Goal: Task Accomplishment & Management: Manage account settings

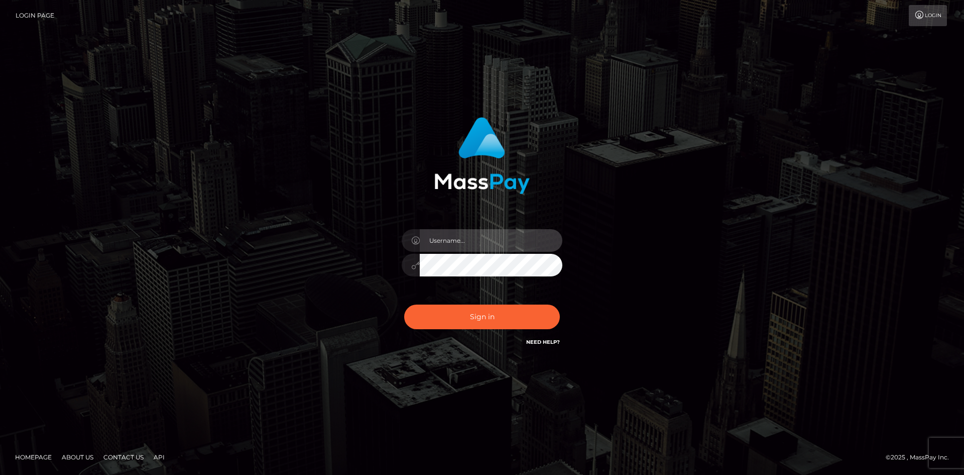
click at [451, 239] on input "text" at bounding box center [491, 240] width 143 height 23
type input "[EMAIL_ADDRESS][DOMAIN_NAME]"
click at [404, 304] on button "Sign in" at bounding box center [482, 316] width 156 height 25
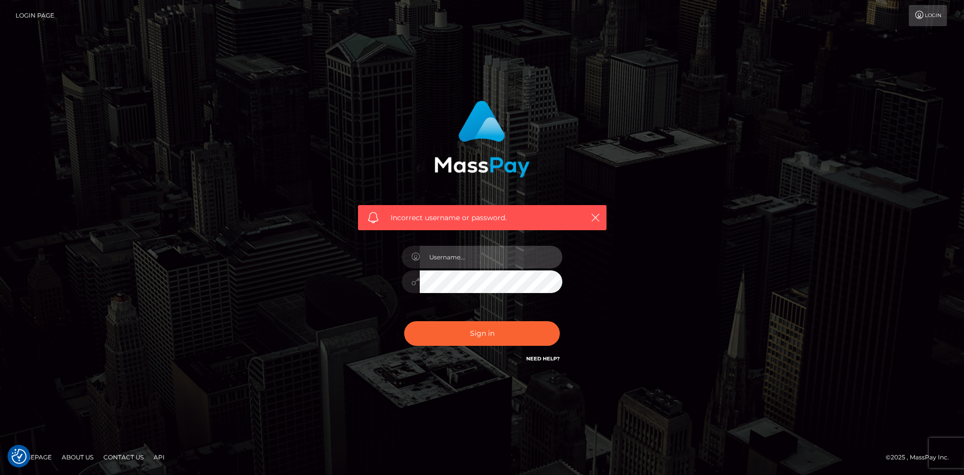
click at [476, 249] on input "text" at bounding box center [491, 257] width 143 height 23
type input "asmr.queenanne@gmail.com"
click at [594, 218] on icon "button" at bounding box center [596, 217] width 10 height 10
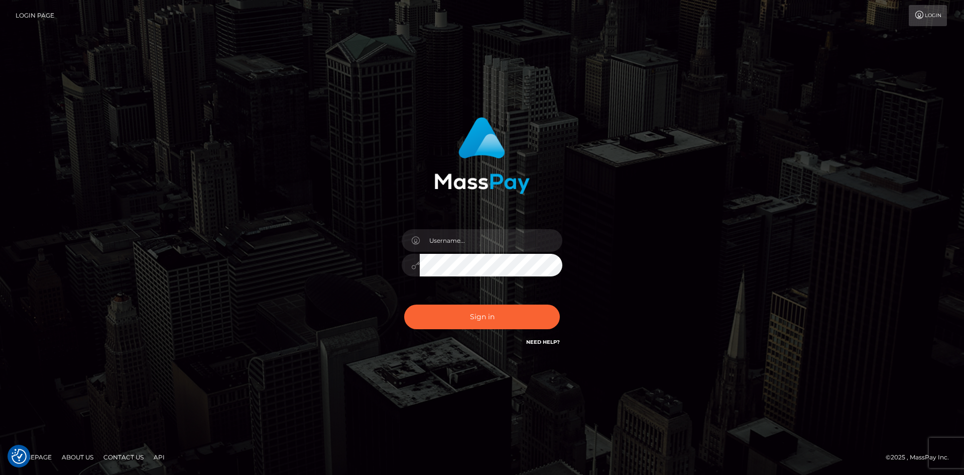
checkbox input "true"
click at [420, 244] on input "text" at bounding box center [491, 240] width 143 height 23
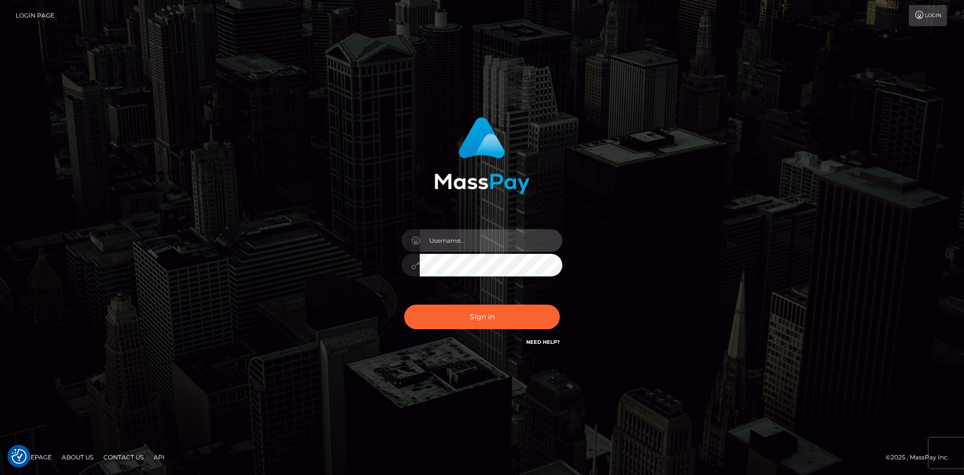
type input "[EMAIL_ADDRESS][DOMAIN_NAME]"
click at [404, 304] on button "Sign in" at bounding box center [482, 316] width 156 height 25
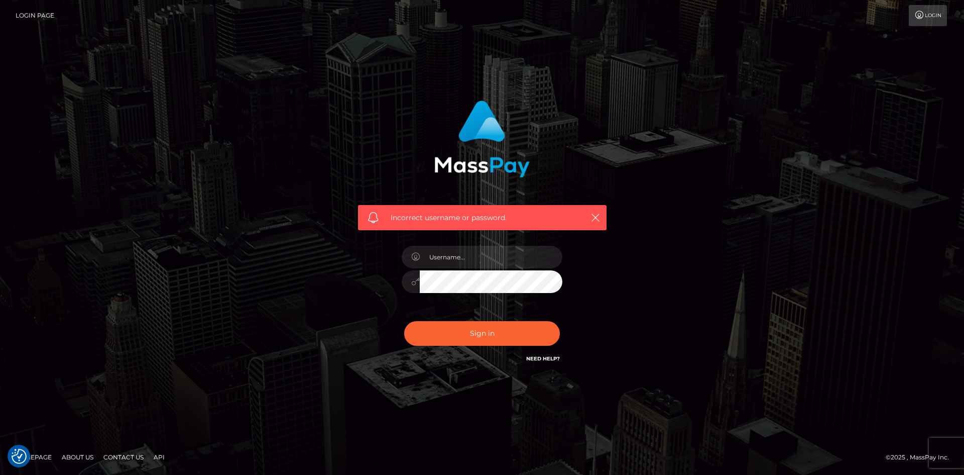
click at [603, 225] on div "Incorrect username or password." at bounding box center [482, 217] width 249 height 25
click at [602, 205] on div "Incorrect username or password." at bounding box center [482, 217] width 249 height 25
click at [602, 209] on div "Incorrect username or password." at bounding box center [482, 217] width 249 height 25
click at [595, 221] on icon "button" at bounding box center [596, 217] width 10 height 10
drag, startPoint x: 27, startPoint y: 14, endPoint x: 31, endPoint y: 18, distance: 5.7
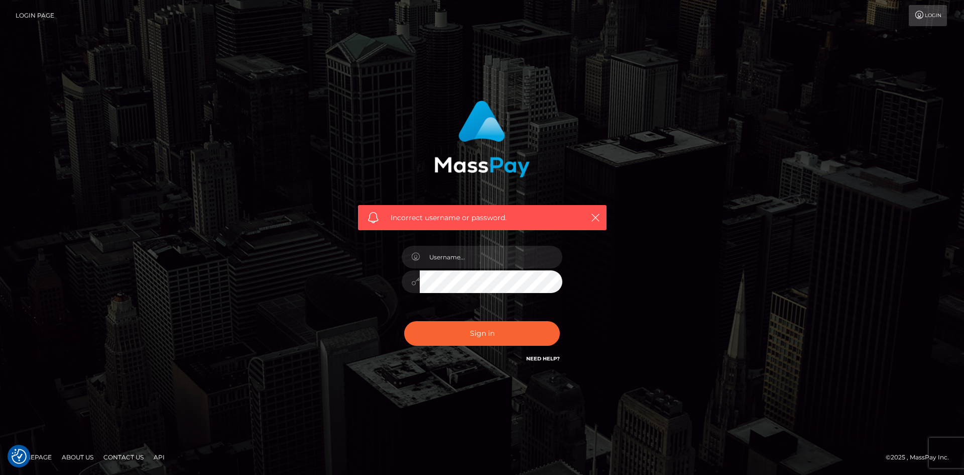
click at [27, 14] on link "Login Page" at bounding box center [35, 15] width 39 height 21
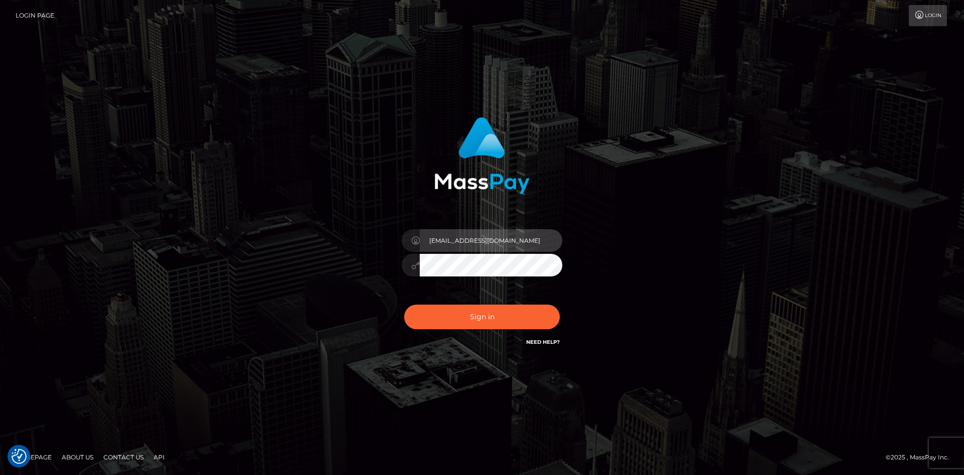
drag, startPoint x: 537, startPoint y: 245, endPoint x: 397, endPoint y: 237, distance: 140.4
click at [397, 237] on div "[EMAIL_ADDRESS][DOMAIN_NAME]" at bounding box center [482, 259] width 176 height 77
click at [538, 342] on link "Need Help?" at bounding box center [543, 342] width 34 height 7
click at [541, 345] on link "Need Help?" at bounding box center [543, 342] width 34 height 7
click at [545, 347] on div "Need Help?" at bounding box center [543, 343] width 34 height 13
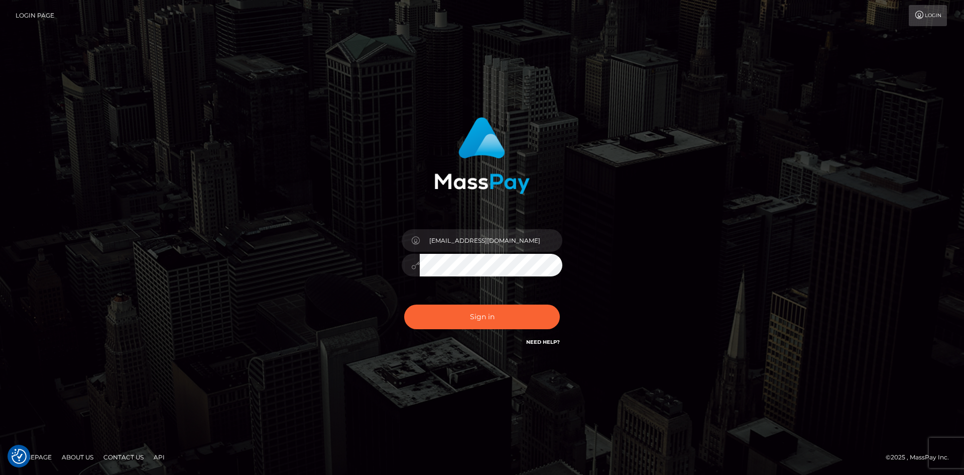
click at [545, 345] on link "Need Help?" at bounding box center [543, 342] width 34 height 7
click at [545, 341] on link "Need Help?" at bounding box center [543, 342] width 34 height 7
